Goal: Download file/media

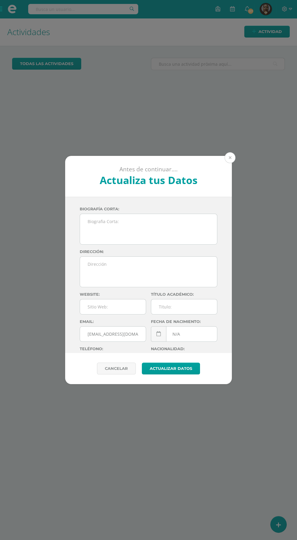
click at [228, 159] on button at bounding box center [229, 157] width 11 height 11
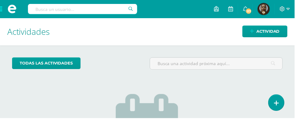
click at [0, 9] on span at bounding box center [12, 9] width 24 height 18
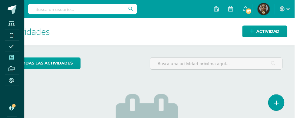
click at [6, 60] on span at bounding box center [12, 58] width 14 height 8
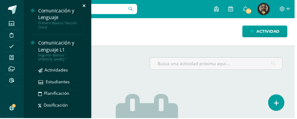
click at [57, 49] on div "Comunicación y Lenguaje L1" at bounding box center [61, 47] width 46 height 14
click at [51, 73] on span "Actividades" at bounding box center [56, 70] width 23 height 6
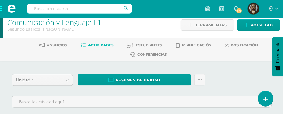
scroll to position [9, 0]
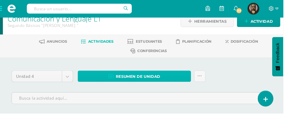
click at [162, 76] on span "Resumen de unidad" at bounding box center [144, 80] width 47 height 11
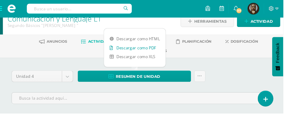
click at [134, 50] on link "Descargar como PDF" at bounding box center [141, 49] width 64 height 9
